Goal: Use online tool/utility: Utilize a website feature to perform a specific function

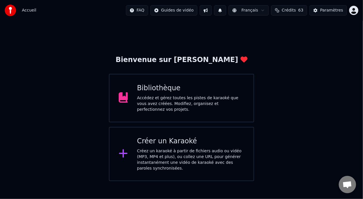
click at [198, 95] on div "Bibliothèque Accédez et gérez toutes les pistes de karaoké que vous avez créées…" at bounding box center [190, 97] width 107 height 29
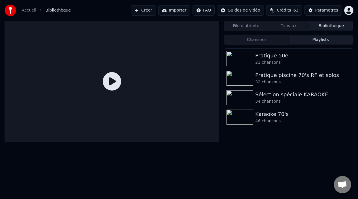
click at [323, 37] on button "Playlists" at bounding box center [321, 40] width 64 height 8
click at [269, 117] on div "Karaoke 70's" at bounding box center [300, 114] width 90 height 8
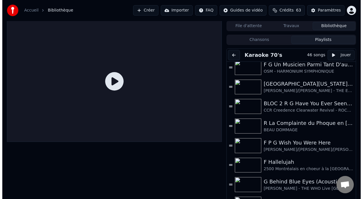
scroll to position [195, 0]
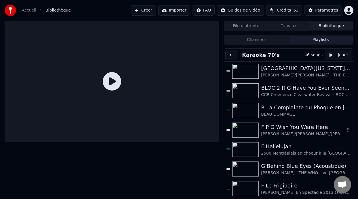
click at [298, 127] on div "F P G Wish You Were Here" at bounding box center [303, 127] width 84 height 8
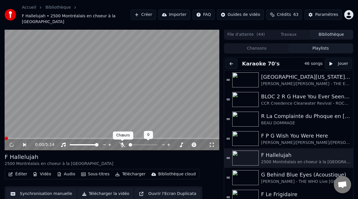
click at [121, 143] on icon at bounding box center [122, 144] width 6 height 5
click at [317, 132] on div "F P G Wish You Were Here" at bounding box center [303, 136] width 84 height 8
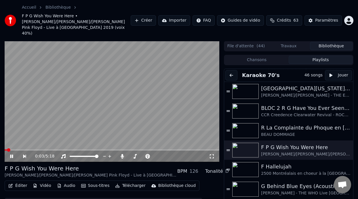
click at [13, 154] on icon at bounding box center [11, 155] width 3 height 3
click at [11, 154] on icon at bounding box center [11, 156] width 3 height 4
click at [37, 148] on span at bounding box center [37, 149] width 3 height 3
click at [12, 154] on icon at bounding box center [15, 156] width 13 height 5
click at [21, 182] on button "Éditer" at bounding box center [17, 185] width 23 height 8
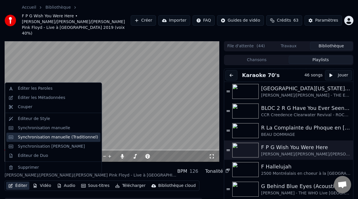
click at [63, 138] on div "Synchronisation manuelle (Traditionnel)" at bounding box center [58, 137] width 80 height 6
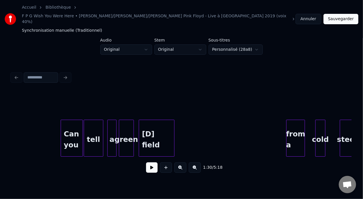
scroll to position [0, 6007]
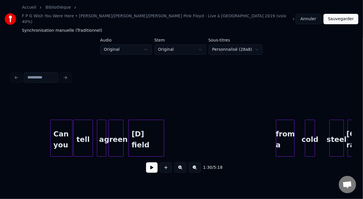
click at [152, 124] on div "[D] field" at bounding box center [146, 139] width 35 height 39
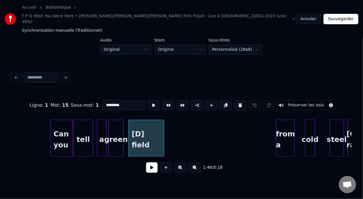
click at [110, 100] on input "*********" at bounding box center [123, 105] width 43 height 10
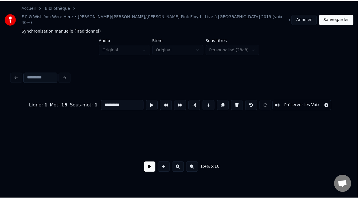
scroll to position [0, 10003]
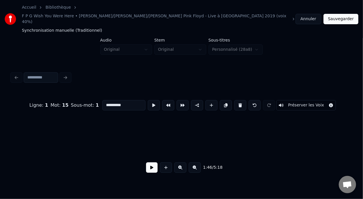
type input "**********"
click at [338, 14] on button "Sauvegarder" at bounding box center [340, 19] width 35 height 10
